Goal: Information Seeking & Learning: Learn about a topic

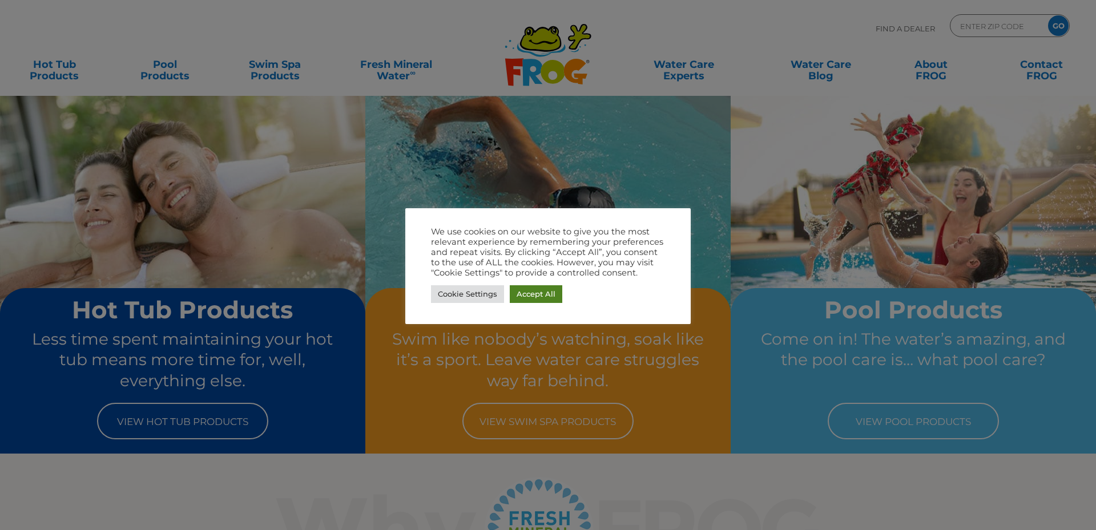
click at [533, 297] on link "Accept All" at bounding box center [536, 294] width 53 height 18
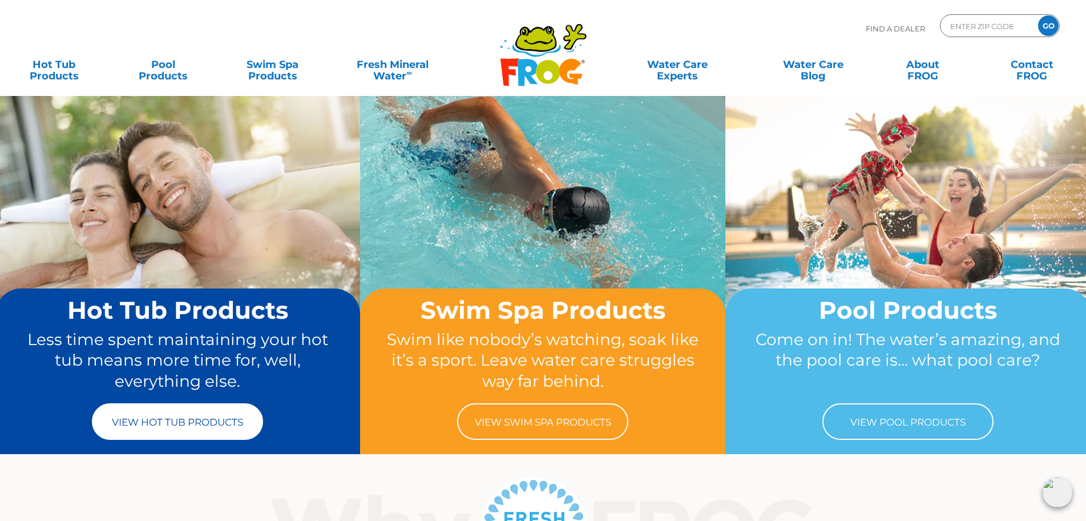
click at [198, 423] on link "View Hot Tub Products" at bounding box center [177, 421] width 171 height 37
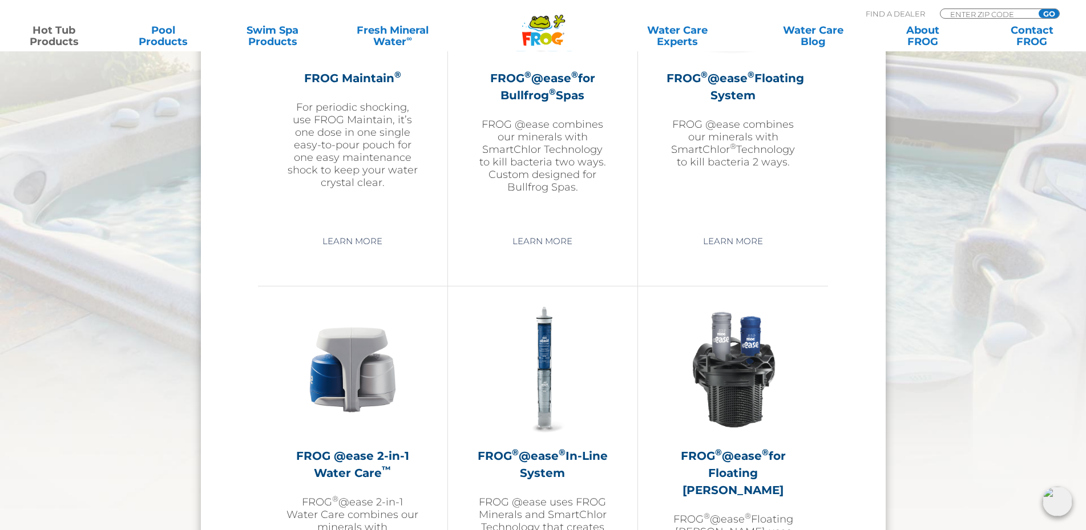
scroll to position [1397, 0]
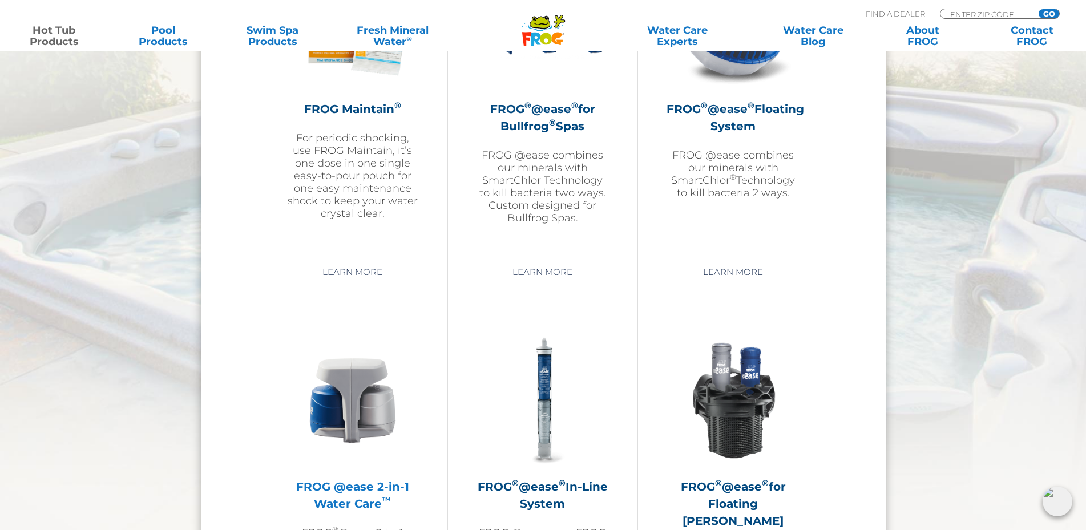
click at [332, 493] on h2 "FROG @ease 2-in-1 Water Care ™" at bounding box center [353, 495] width 132 height 34
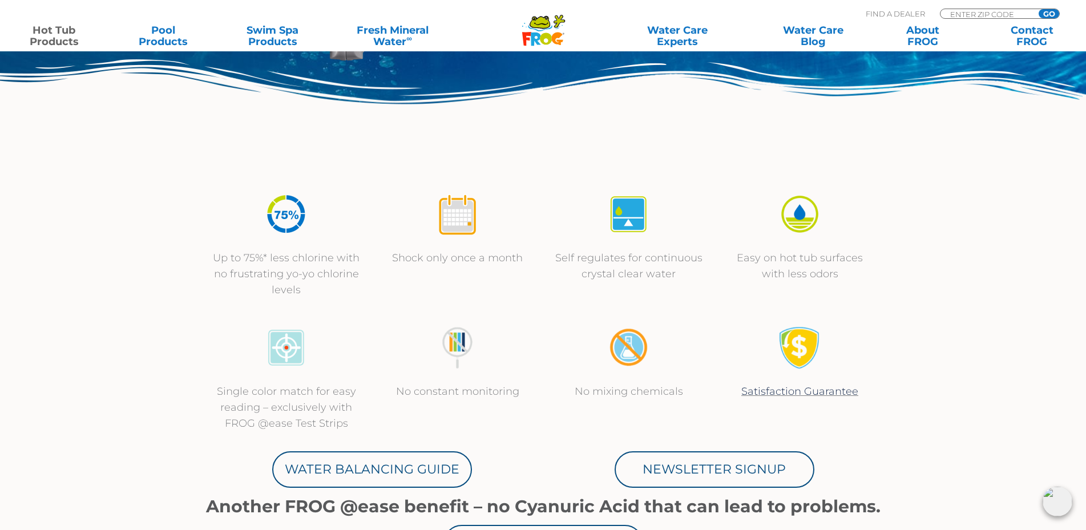
scroll to position [640, 0]
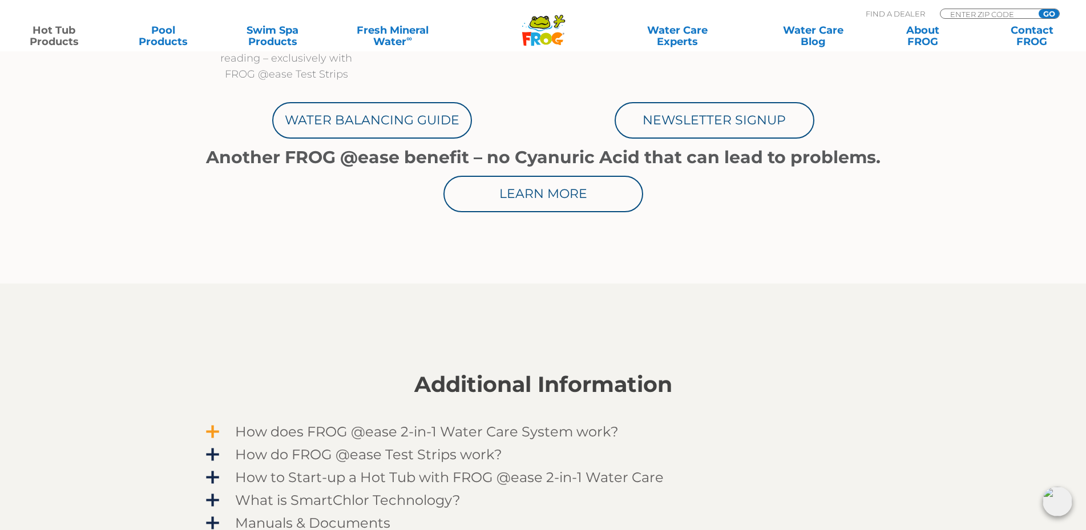
click at [239, 430] on span "How does FROG @ease 2-in-1 Water Care System work?" at bounding box center [551, 431] width 664 height 15
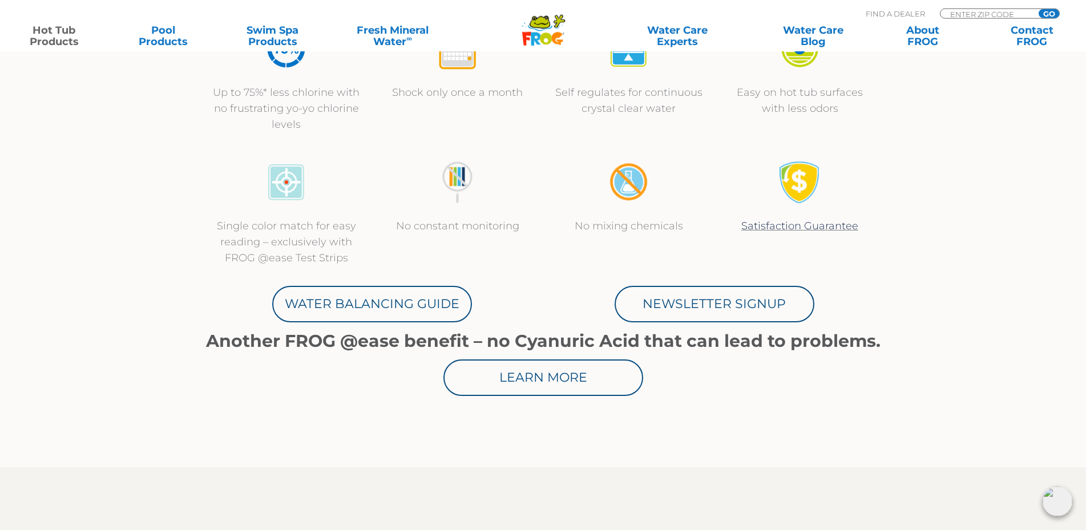
scroll to position [408, 0]
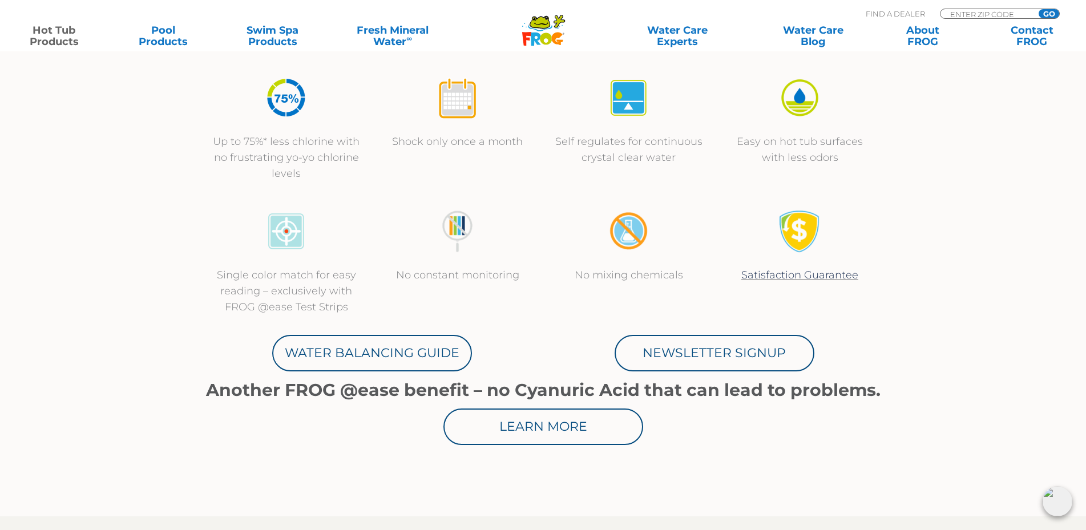
scroll to position [640, 0]
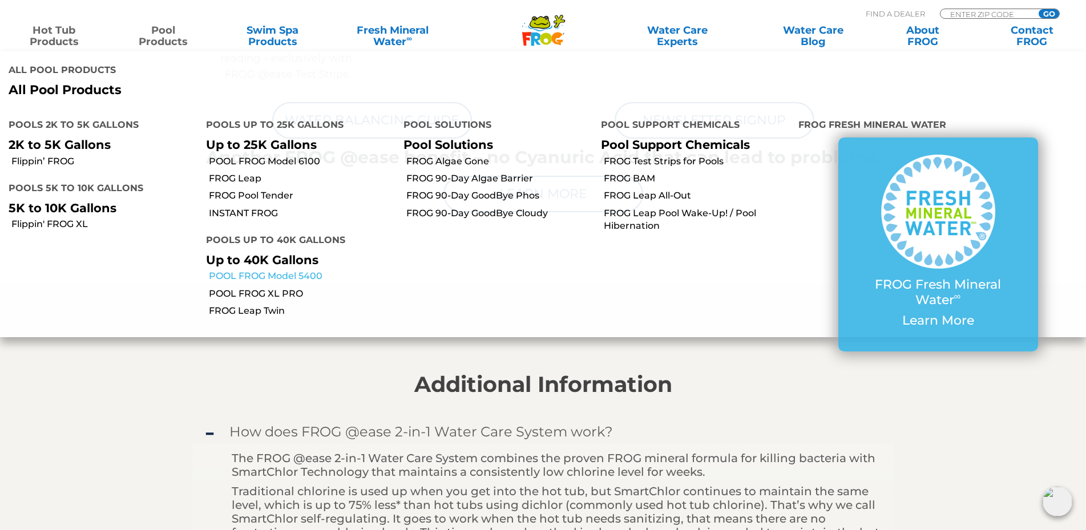
click at [303, 277] on link "POOL FROG Model 5400" at bounding box center [302, 276] width 186 height 13
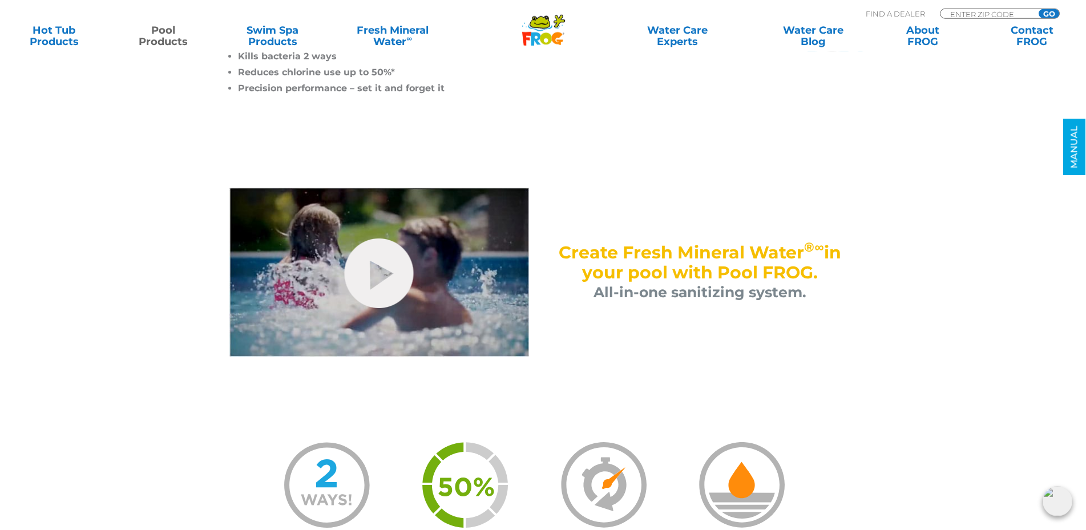
scroll to position [640, 0]
